Goal: Book appointment/travel/reservation

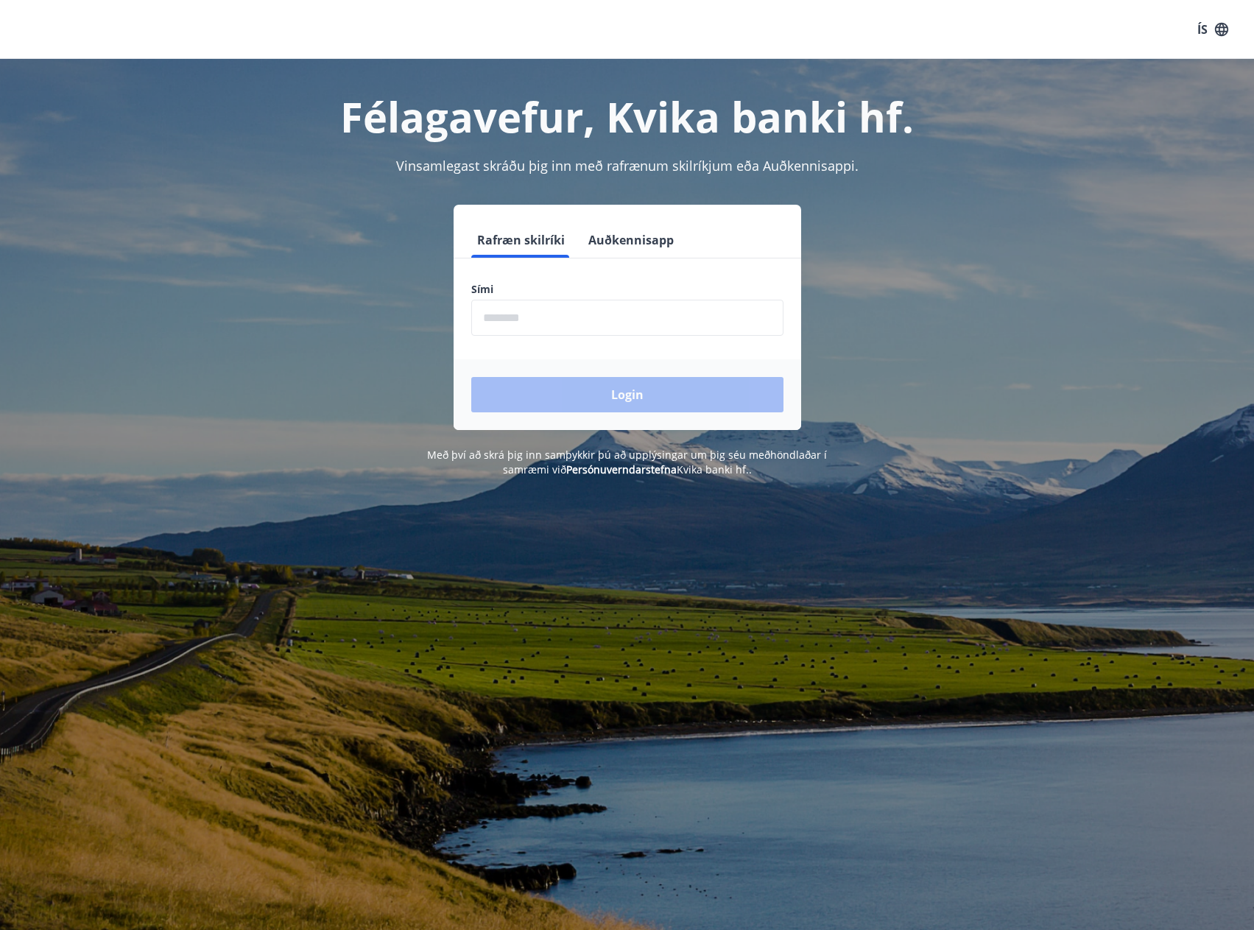
click at [524, 309] on input "phone" at bounding box center [627, 318] width 312 height 36
type input "********"
click at [578, 382] on button "Login" at bounding box center [627, 394] width 312 height 35
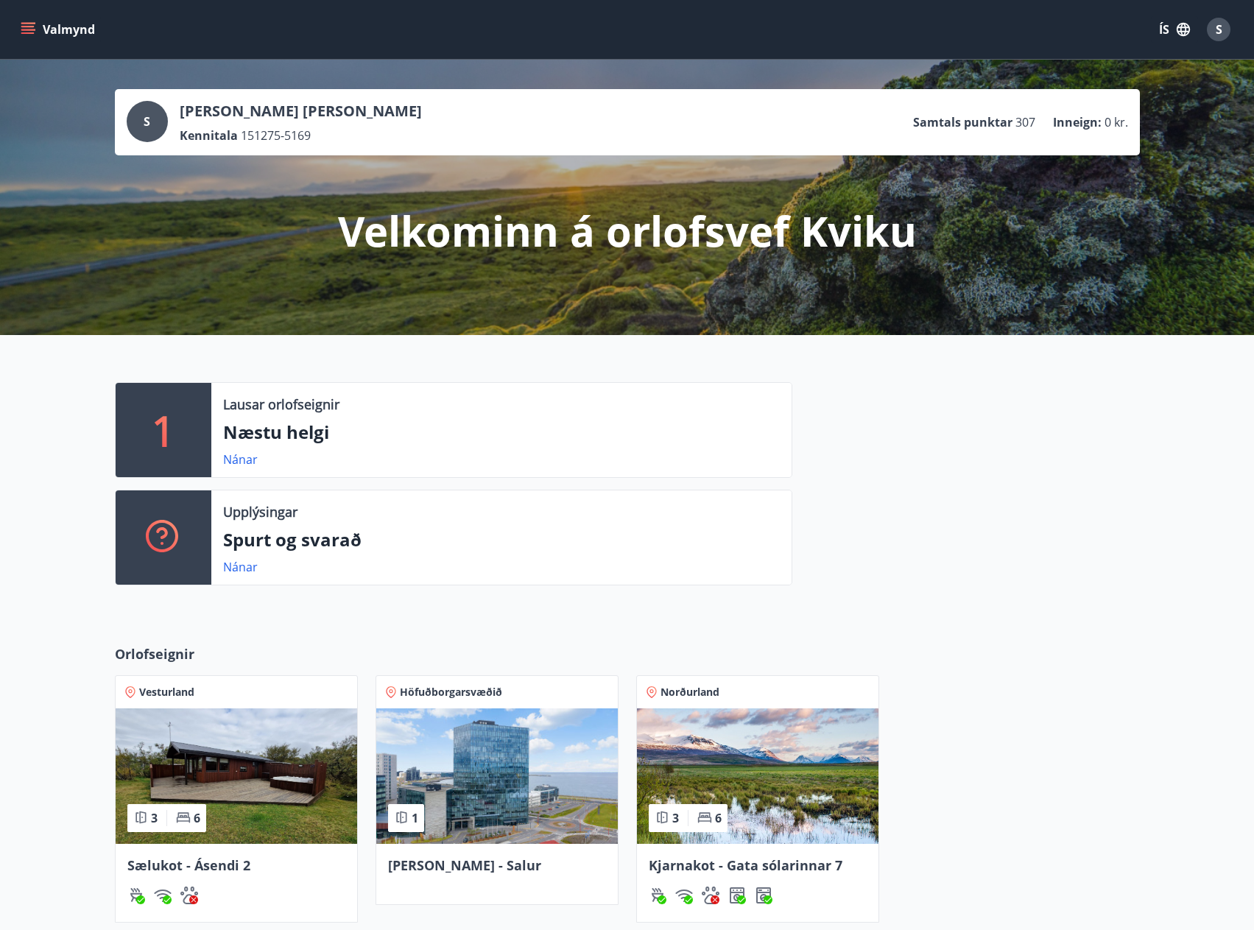
click at [413, 868] on span "Iða - Salur" at bounding box center [464, 865] width 153 height 18
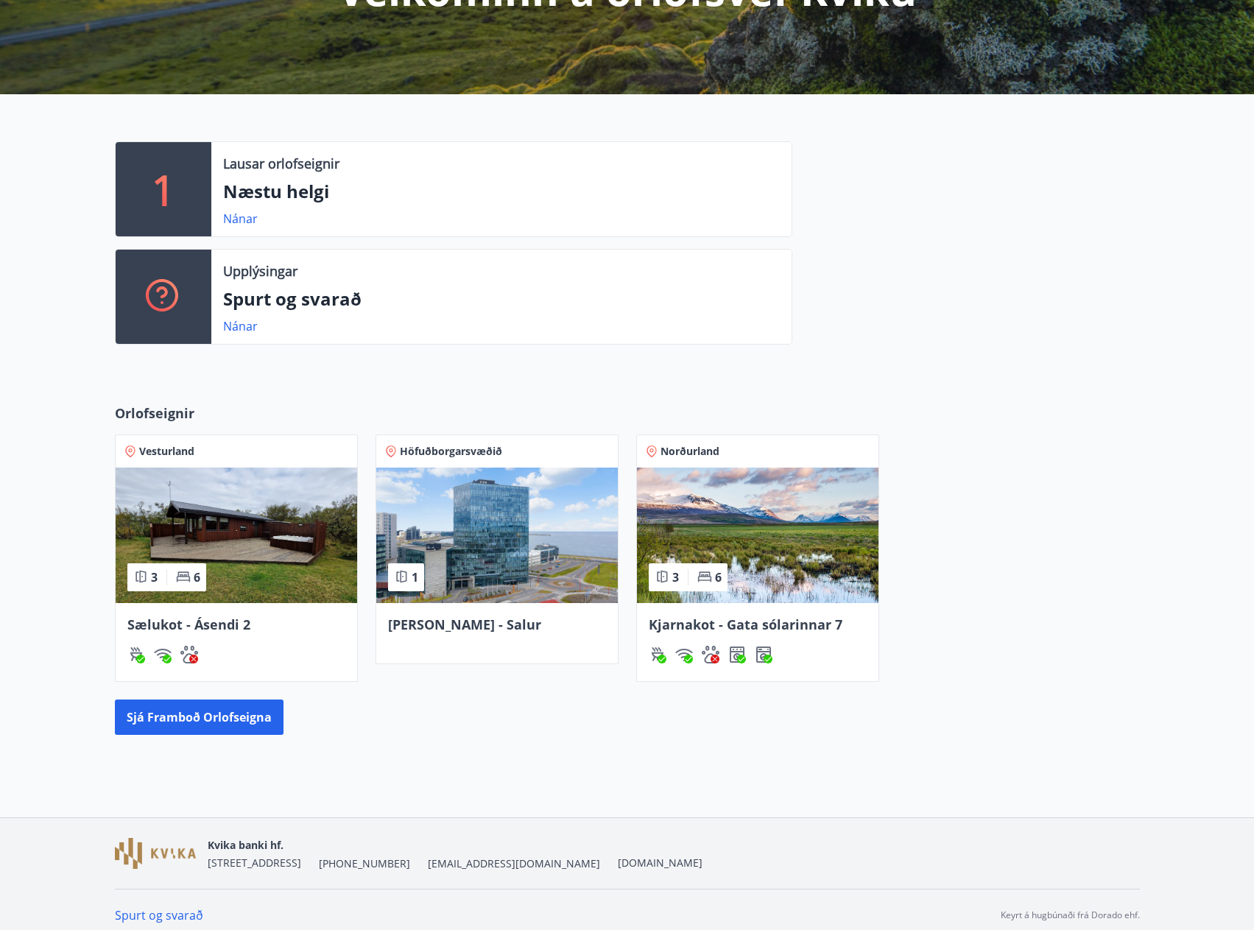
scroll to position [252, 0]
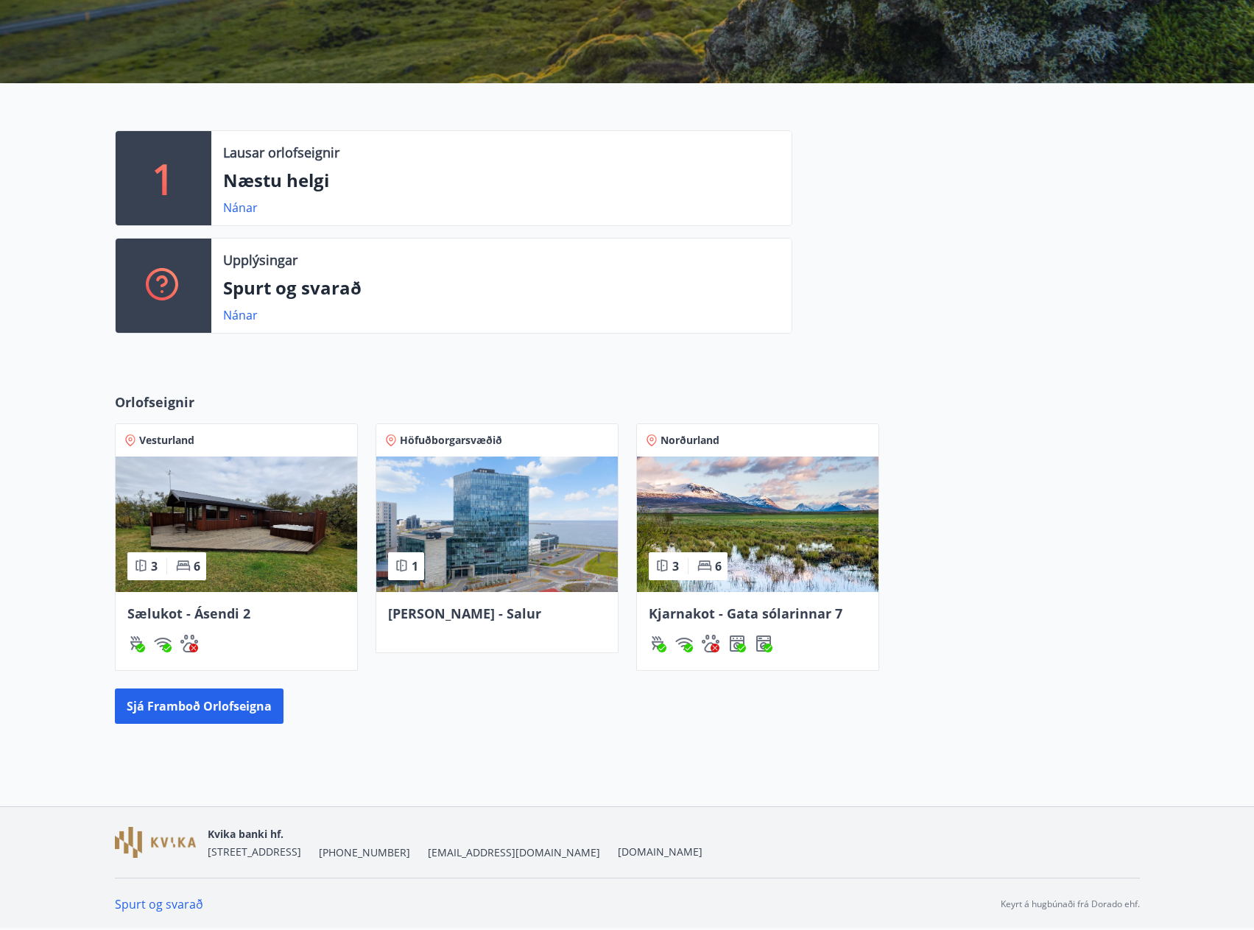
click at [245, 552] on img at bounding box center [237, 524] width 242 height 135
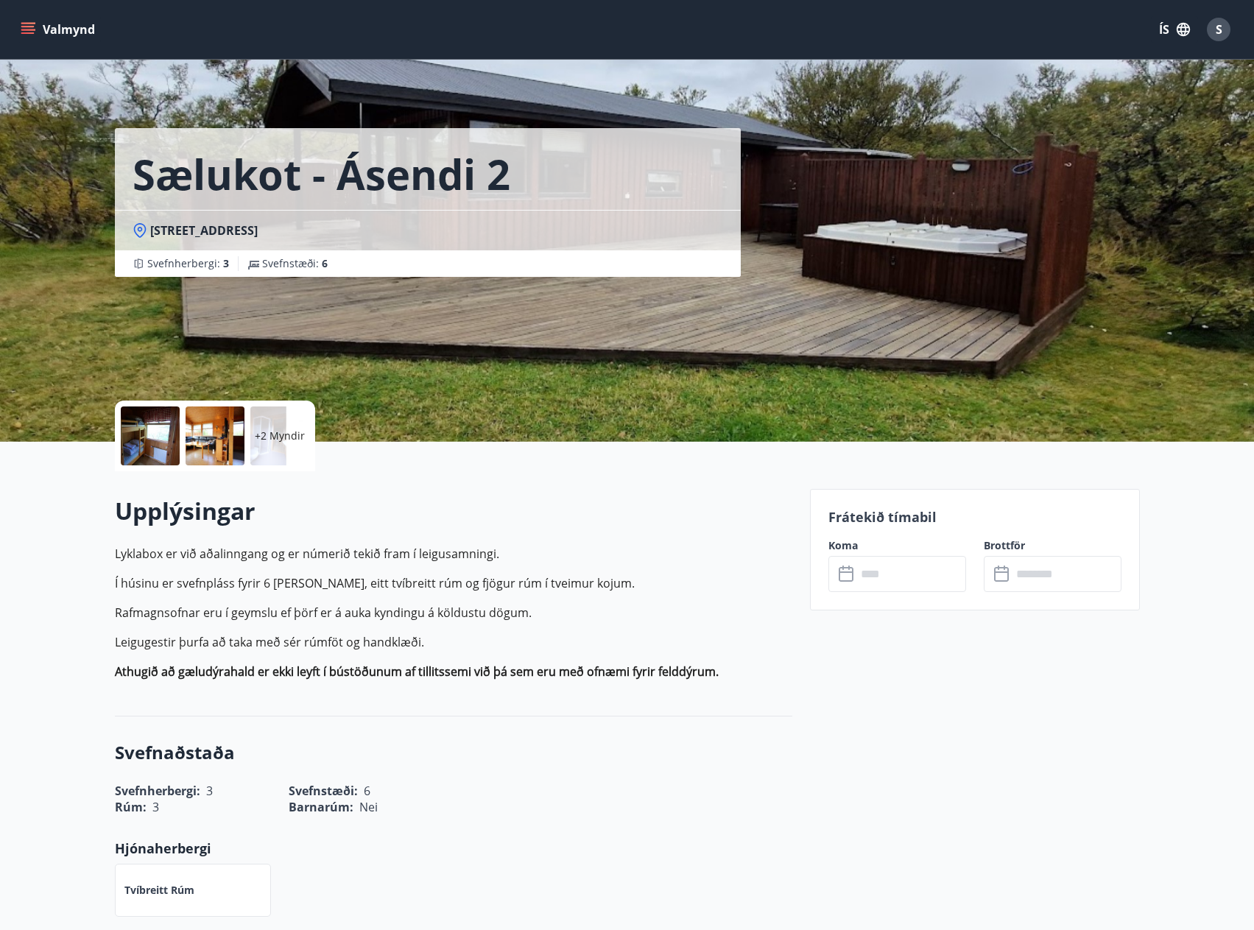
scroll to position [252, 0]
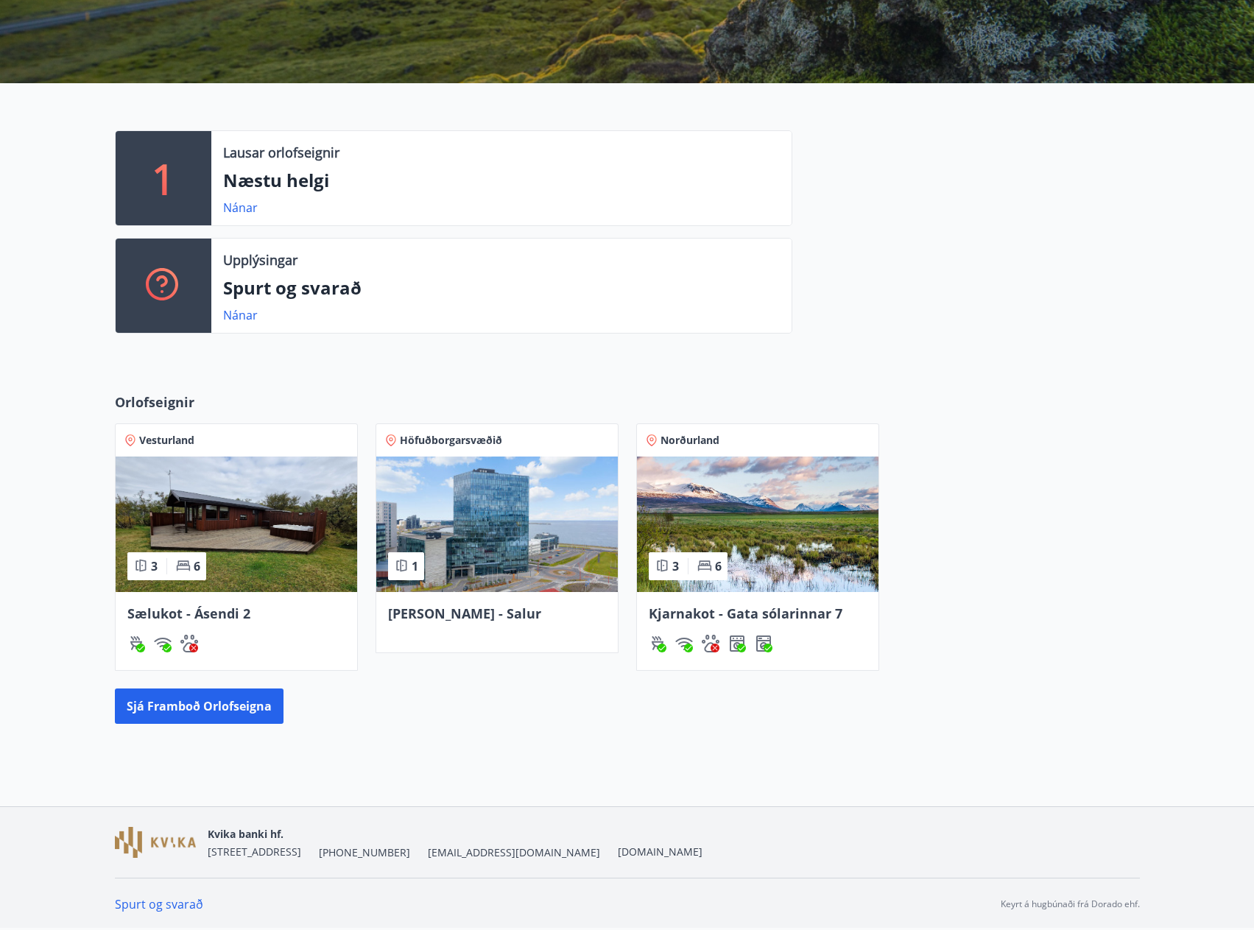
click at [451, 583] on img at bounding box center [497, 524] width 242 height 135
